Goal: Task Accomplishment & Management: Complete application form

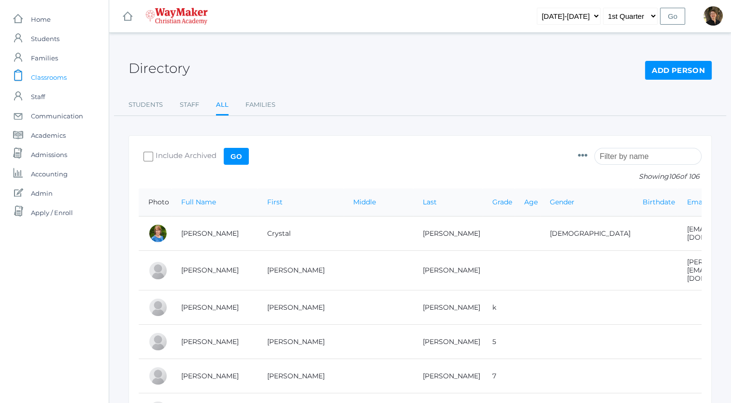
click at [45, 78] on span "Classrooms" at bounding box center [49, 77] width 36 height 19
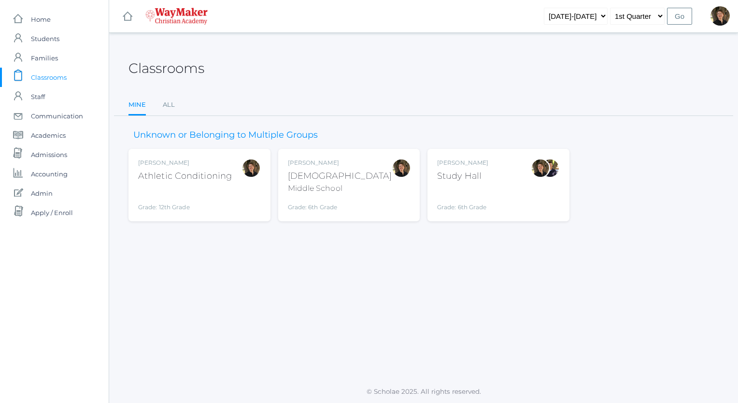
click at [325, 188] on div "Middle School" at bounding box center [340, 189] width 104 height 12
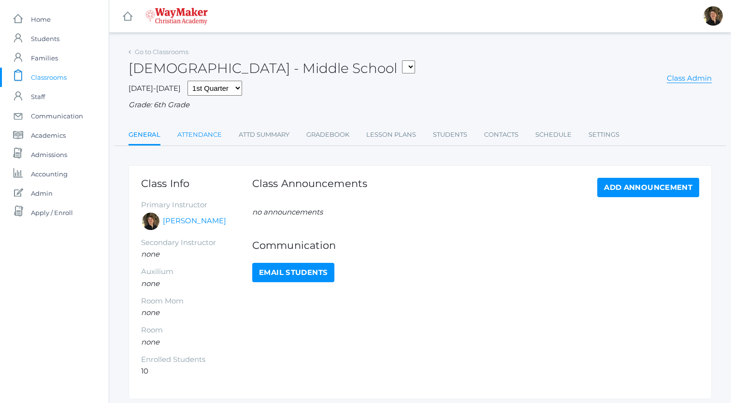
click at [199, 134] on link "Attendance" at bounding box center [199, 134] width 44 height 19
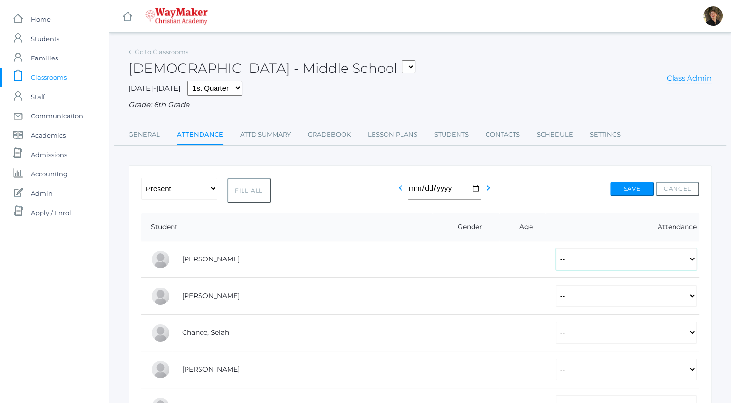
click at [555, 261] on select "-- Present Tardy Excused Tardy Unexcused Absent Excused Absent Unexcused" at bounding box center [625, 259] width 141 height 22
select select "P"
click at [555, 248] on select "-- Present Tardy Excused Tardy Unexcused Absent Excused Absent Unexcused" at bounding box center [625, 259] width 141 height 22
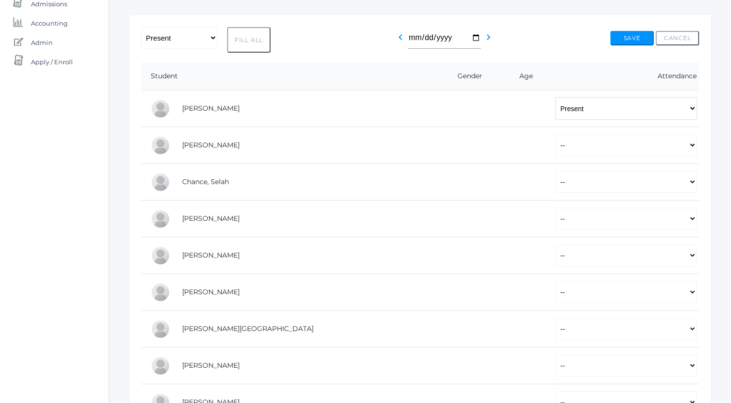
scroll to position [152, 0]
click at [555, 148] on select "-- Present Tardy Excused Tardy Unexcused Absent Excused Absent Unexcused" at bounding box center [625, 144] width 141 height 22
select select "TE"
click at [555, 133] on select "-- Present Tardy Excused Tardy Unexcused Absent Excused Absent Unexcused" at bounding box center [625, 144] width 141 height 22
click at [555, 180] on select "-- Present Tardy Excused Tardy Unexcused Absent Excused Absent Unexcused" at bounding box center [625, 181] width 141 height 22
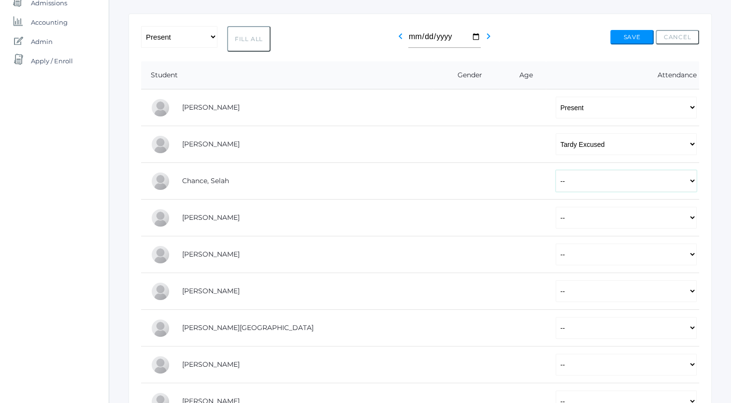
select select "P"
click at [555, 170] on select "-- Present Tardy Excused Tardy Unexcused Absent Excused Absent Unexcused" at bounding box center [625, 181] width 141 height 22
click at [555, 221] on select "-- Present Tardy Excused Tardy Unexcused Absent Excused Absent Unexcused" at bounding box center [625, 218] width 141 height 22
select select "P"
click at [555, 207] on select "-- Present Tardy Excused Tardy Unexcused Absent Excused Absent Unexcused" at bounding box center [625, 218] width 141 height 22
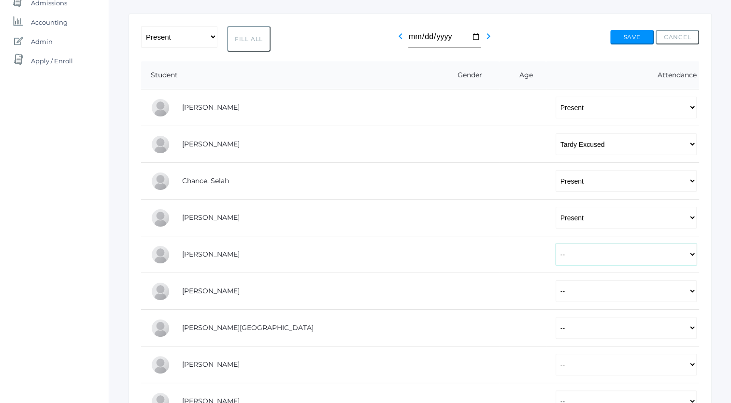
click at [555, 255] on select "-- Present Tardy Excused Tardy Unexcused Absent Excused Absent Unexcused" at bounding box center [625, 254] width 141 height 22
select select "P"
click at [555, 243] on select "-- Present Tardy Excused Tardy Unexcused Absent Excused Absent Unexcused" at bounding box center [625, 254] width 141 height 22
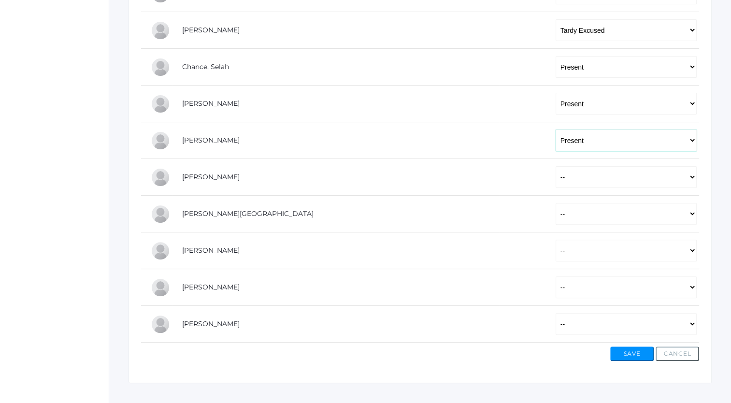
scroll to position [270, 0]
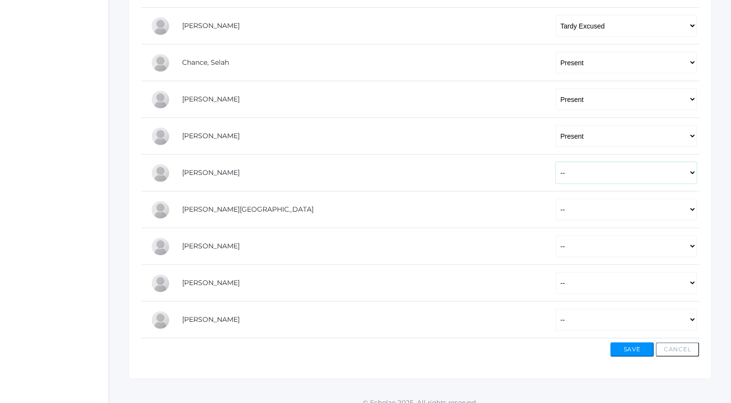
click at [555, 175] on select "-- Present Tardy Excused Tardy Unexcused Absent Excused Absent Unexcused" at bounding box center [625, 173] width 141 height 22
select select "P"
click at [555, 162] on select "-- Present Tardy Excused Tardy Unexcused Absent Excused Absent Unexcused" at bounding box center [625, 173] width 141 height 22
click at [555, 207] on select "-- Present Tardy Excused Tardy Unexcused Absent Excused Absent Unexcused" at bounding box center [625, 209] width 141 height 22
select select "P"
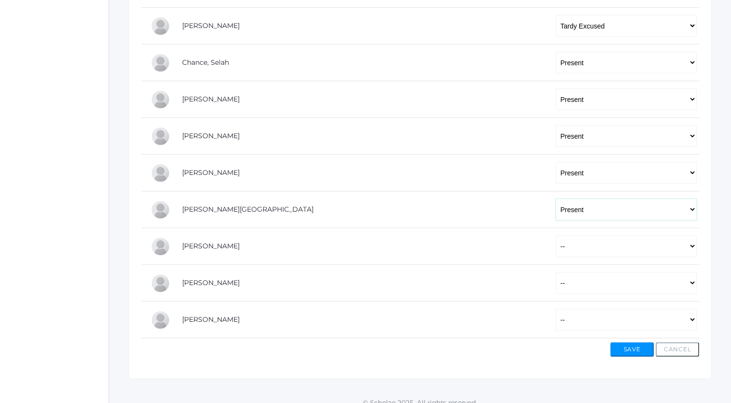
click at [555, 198] on select "-- Present Tardy Excused Tardy Unexcused Absent Excused Absent Unexcused" at bounding box center [625, 209] width 141 height 22
click at [555, 245] on select "-- Present Tardy Excused Tardy Unexcused Absent Excused Absent Unexcused" at bounding box center [625, 246] width 141 height 22
select select "P"
click at [555, 235] on select "-- Present Tardy Excused Tardy Unexcused Absent Excused Absent Unexcused" at bounding box center [625, 246] width 141 height 22
click at [555, 279] on select "-- Present Tardy Excused Tardy Unexcused Absent Excused Absent Unexcused" at bounding box center [625, 283] width 141 height 22
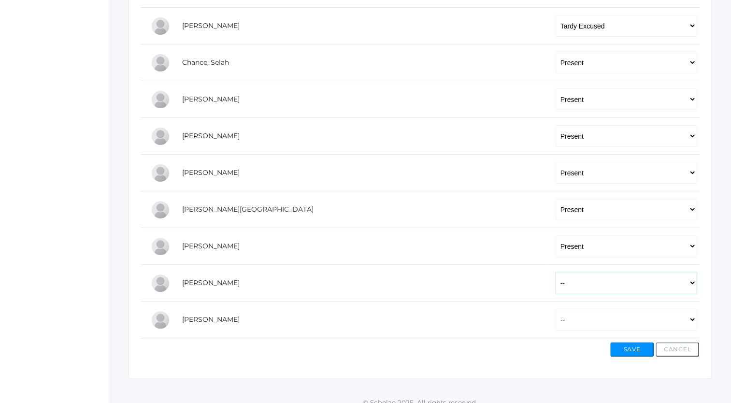
select select "P"
click at [555, 272] on select "-- Present Tardy Excused Tardy Unexcused Absent Excused Absent Unexcused" at bounding box center [625, 283] width 141 height 22
click at [555, 316] on select "-- Present Tardy Excused Tardy Unexcused Absent Excused Absent Unexcused" at bounding box center [625, 320] width 141 height 22
select select "P"
click at [555, 309] on select "-- Present Tardy Excused Tardy Unexcused Absent Excused Absent Unexcused" at bounding box center [625, 320] width 141 height 22
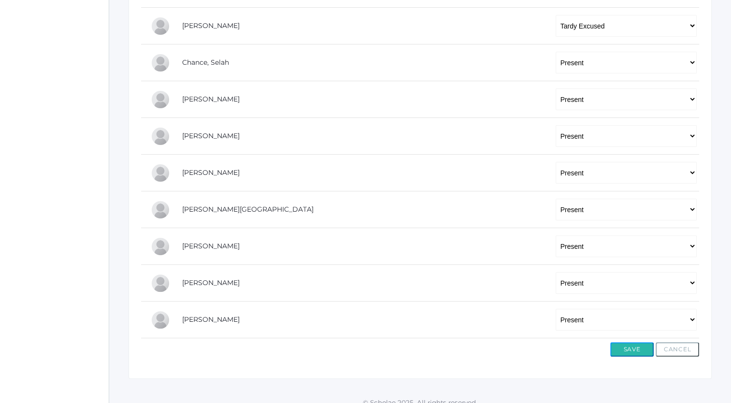
click at [631, 350] on button "Save" at bounding box center [631, 349] width 43 height 14
